Goal: Task Accomplishment & Management: Use online tool/utility

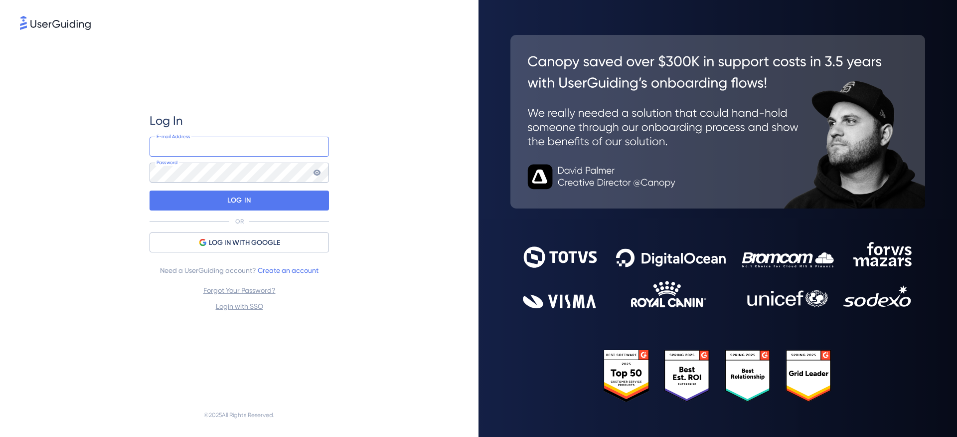
click at [184, 147] on input "email" at bounding box center [240, 147] width 180 height 20
type input "[PERSON_NAME][EMAIL_ADDRESS][PERSON_NAME][DOMAIN_NAME]"
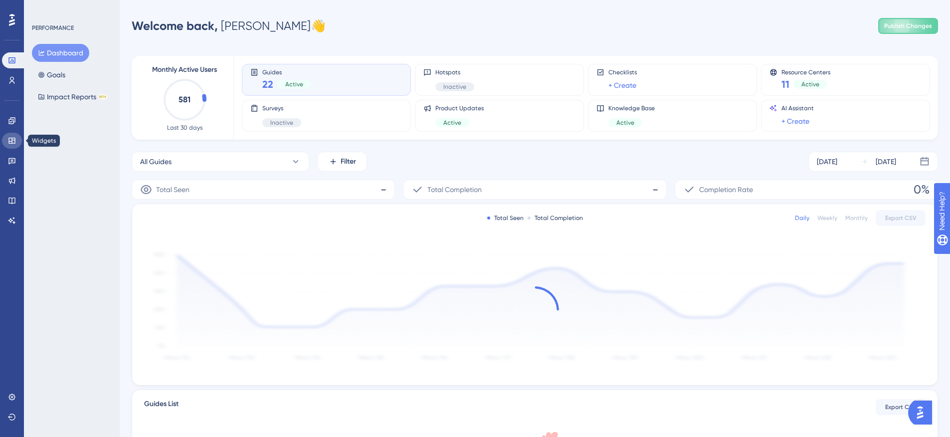
click at [14, 138] on icon at bounding box center [12, 141] width 8 height 8
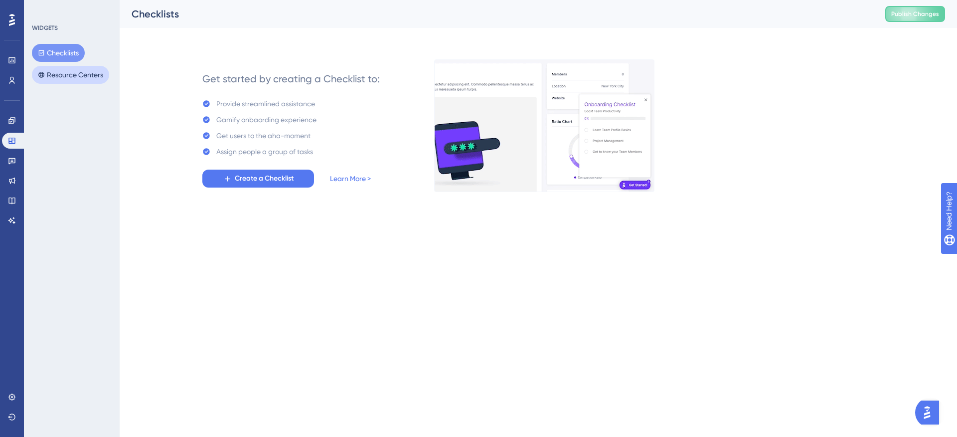
click at [0, 0] on div "LEAVE A REVIEW COPY SHARE LINK" at bounding box center [0, 0] width 0 height 0
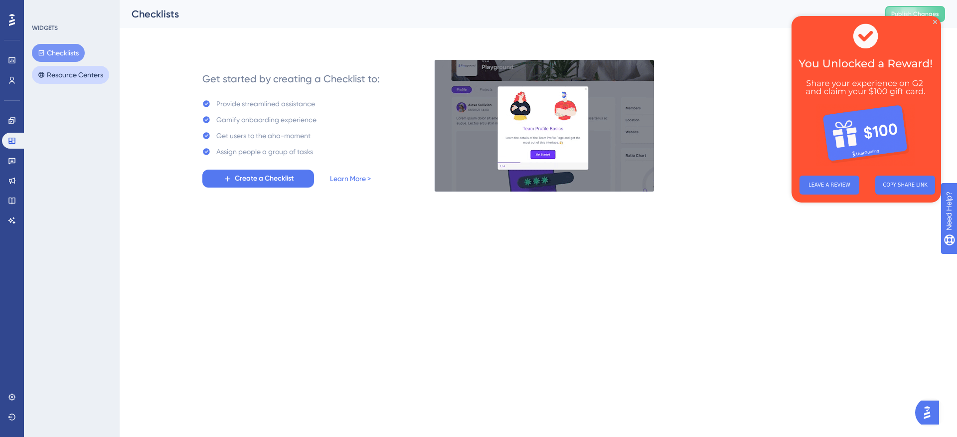
click at [67, 76] on button "Resource Centers" at bounding box center [70, 75] width 77 height 18
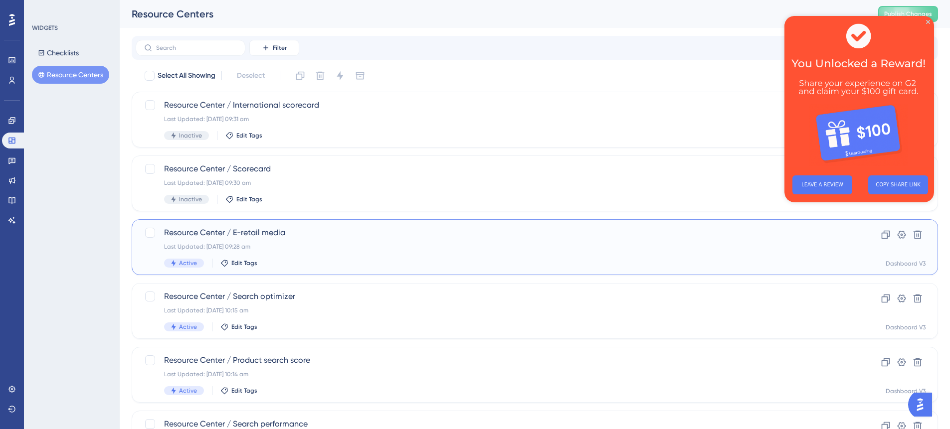
click at [314, 246] on div "Last Updated: [DATE] 09:28 am" at bounding box center [495, 247] width 662 height 8
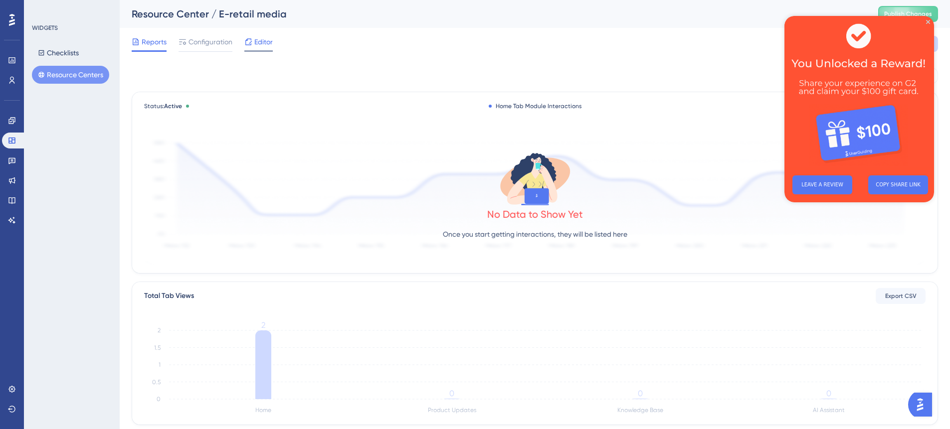
click at [257, 42] on span "Editor" at bounding box center [263, 42] width 18 height 12
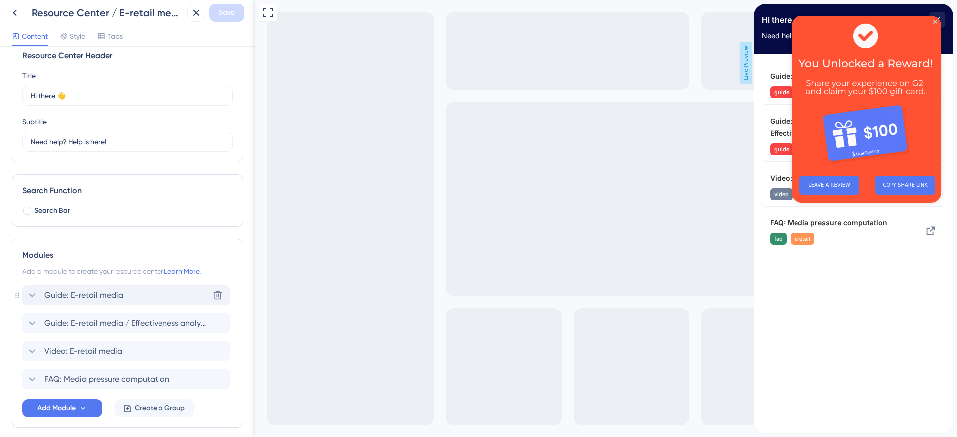
click at [124, 289] on div "Guide: E-retail media Delete" at bounding box center [125, 295] width 207 height 20
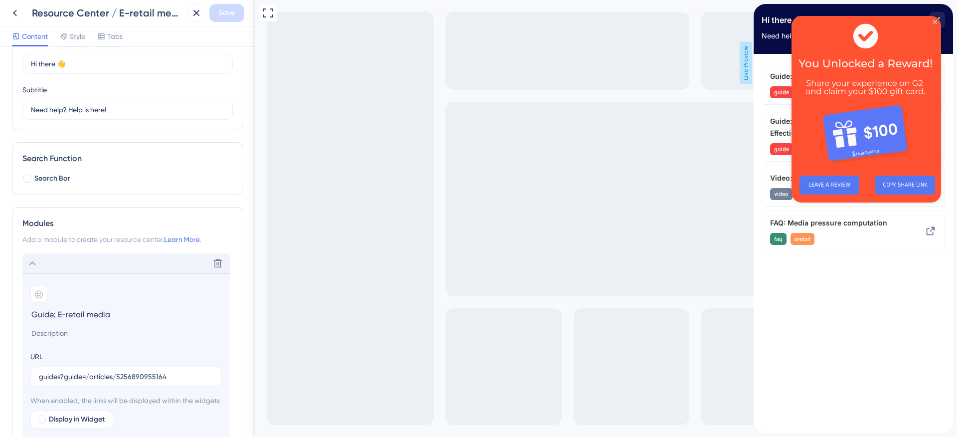
scroll to position [80, 0]
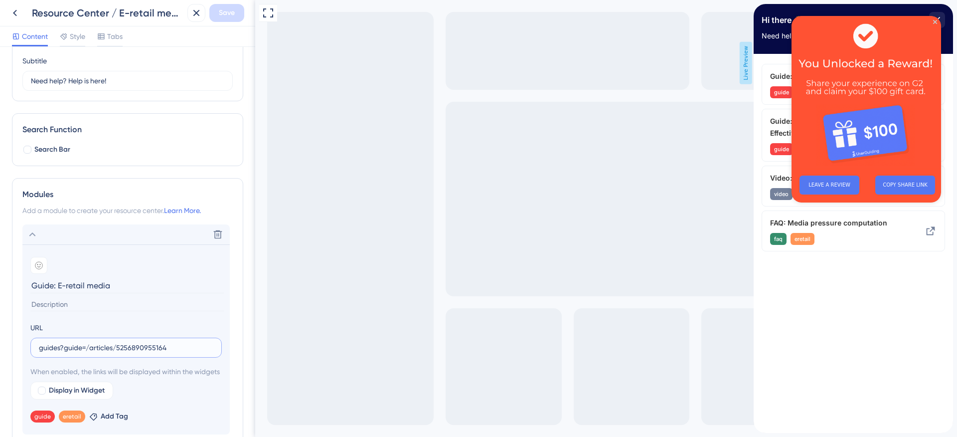
click at [103, 347] on input "guides?guide=/articles/5256890955164" at bounding box center [126, 347] width 175 height 11
